Goal: Check status: Check status

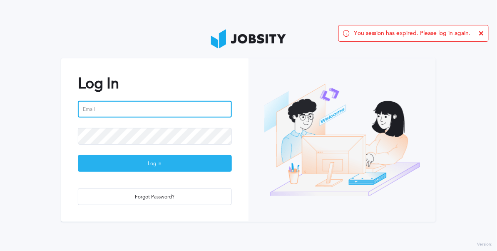
type input "[PERSON_NAME][EMAIL_ADDRESS][DOMAIN_NAME]"
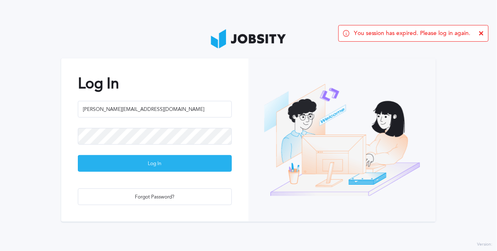
click at [181, 169] on div "Log In" at bounding box center [154, 163] width 153 height 17
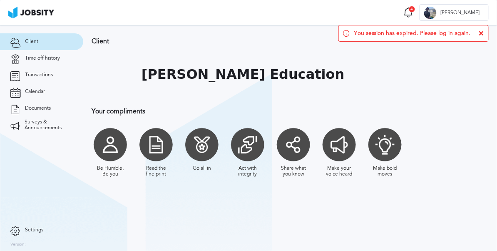
click at [484, 34] on div "You session has expired. Please log in again." at bounding box center [413, 33] width 150 height 17
click at [47, 76] on span "Transactions" at bounding box center [39, 75] width 28 height 6
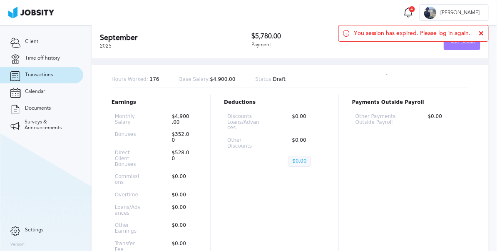
scroll to position [20, 0]
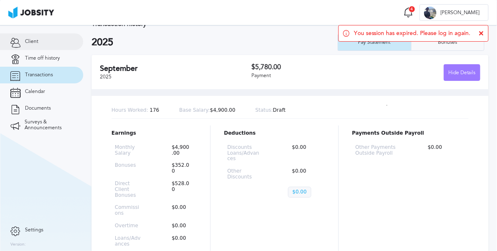
click at [35, 44] on span "Client" at bounding box center [31, 42] width 13 height 6
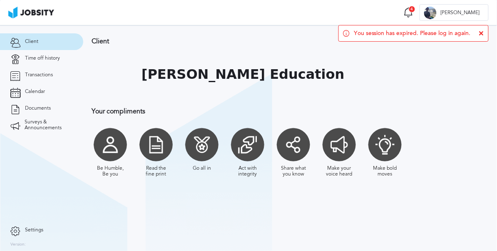
click at [483, 32] on icon at bounding box center [481, 33] width 5 height 5
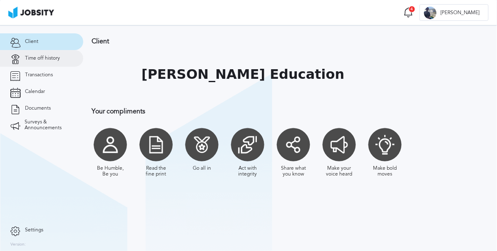
click at [79, 56] on link "Time off history" at bounding box center [41, 58] width 83 height 17
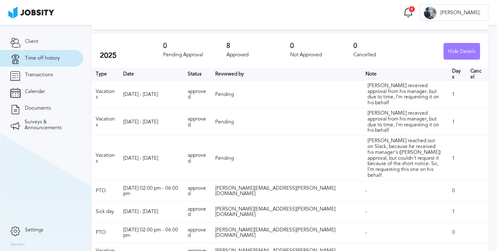
scroll to position [57, 0]
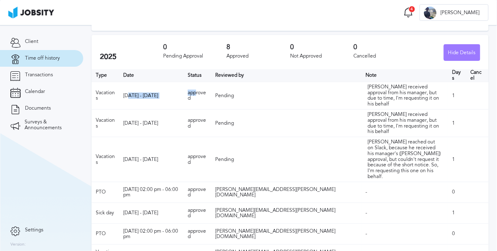
drag, startPoint x: 134, startPoint y: 89, endPoint x: 218, endPoint y: 90, distance: 84.1
click at [218, 90] on tr "Vacations [DATE] - [DATE] approved Pending [PERSON_NAME] received approval from…" at bounding box center [290, 95] width 397 height 27
click at [211, 90] on td "approved" at bounding box center [197, 95] width 27 height 27
click at [143, 181] on td "[DATE] 02:00 pm - 06:00 pm" at bounding box center [151, 191] width 65 height 21
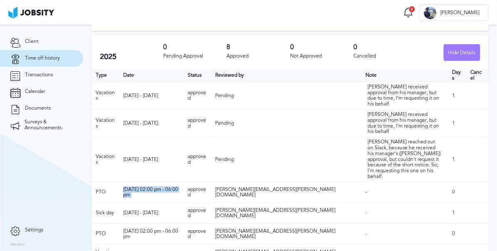
click at [143, 181] on td "[DATE] 02:00 pm - 06:00 pm" at bounding box center [151, 191] width 65 height 21
click at [161, 181] on td "[DATE] 02:00 pm - 06:00 pm" at bounding box center [151, 191] width 65 height 21
